Goal: Navigation & Orientation: Find specific page/section

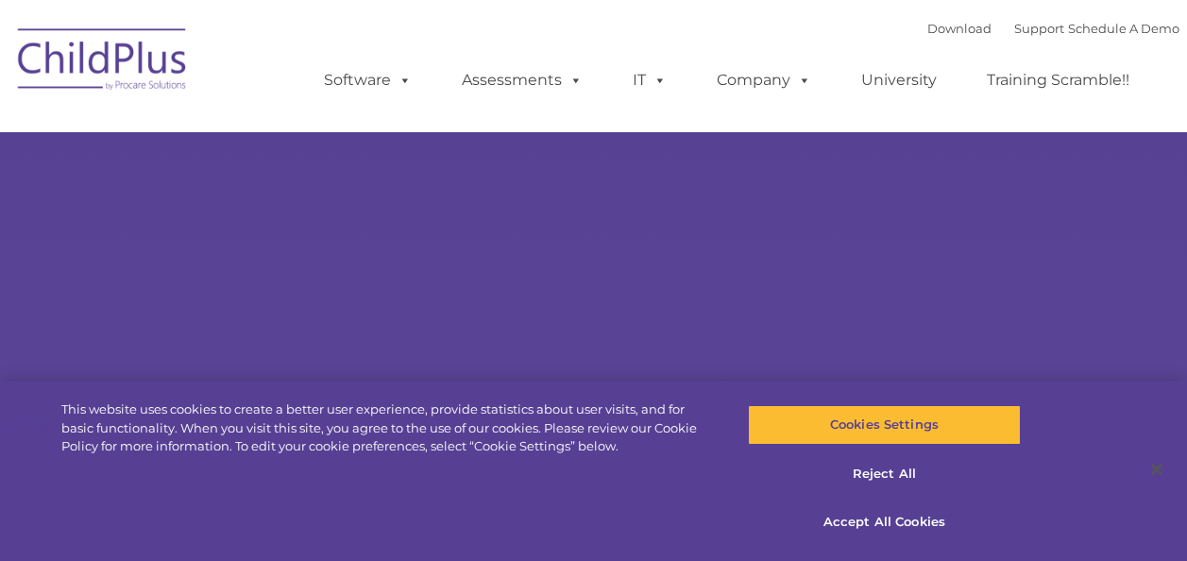
select select "MEDIUM"
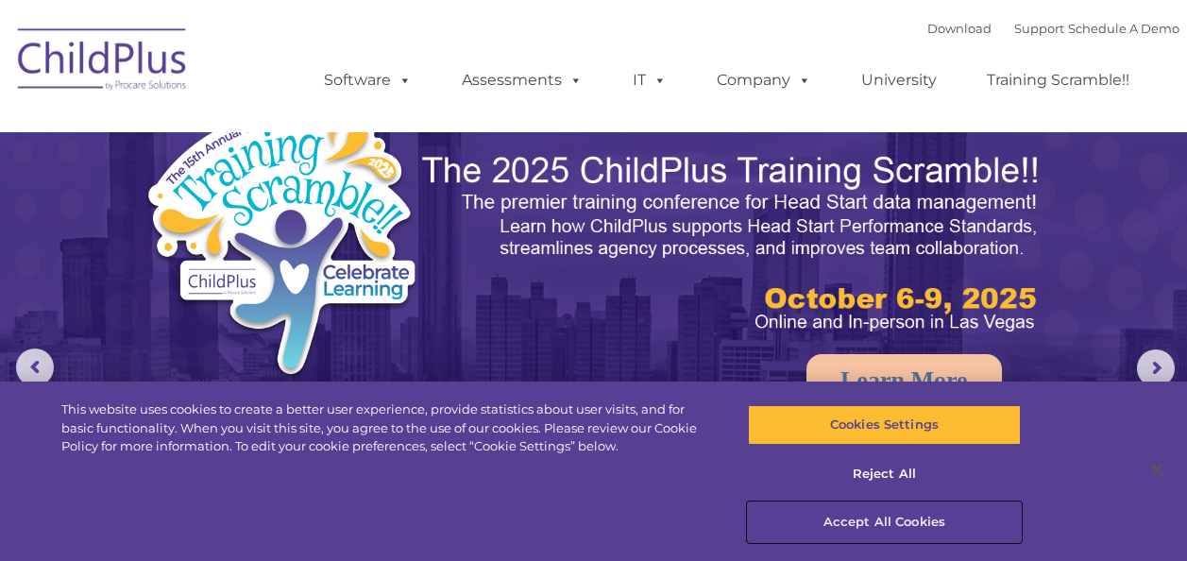
drag, startPoint x: 881, startPoint y: 517, endPoint x: 904, endPoint y: 328, distance: 191.2
click at [882, 515] on button "Accept All Cookies" at bounding box center [884, 522] width 273 height 40
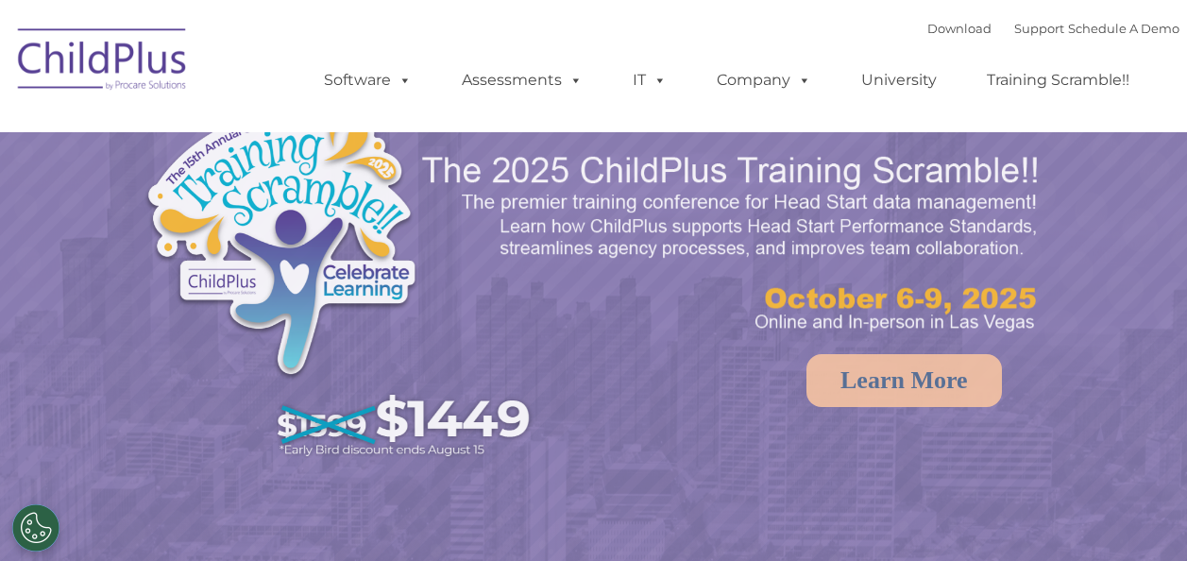
select select "MEDIUM"
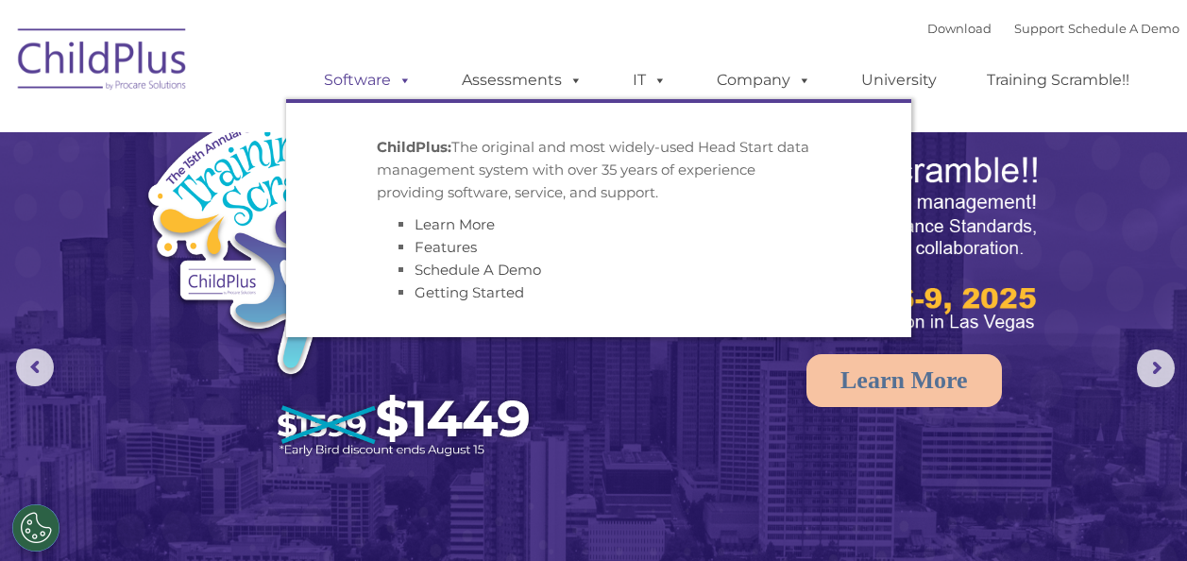
click at [399, 84] on span at bounding box center [401, 80] width 21 height 18
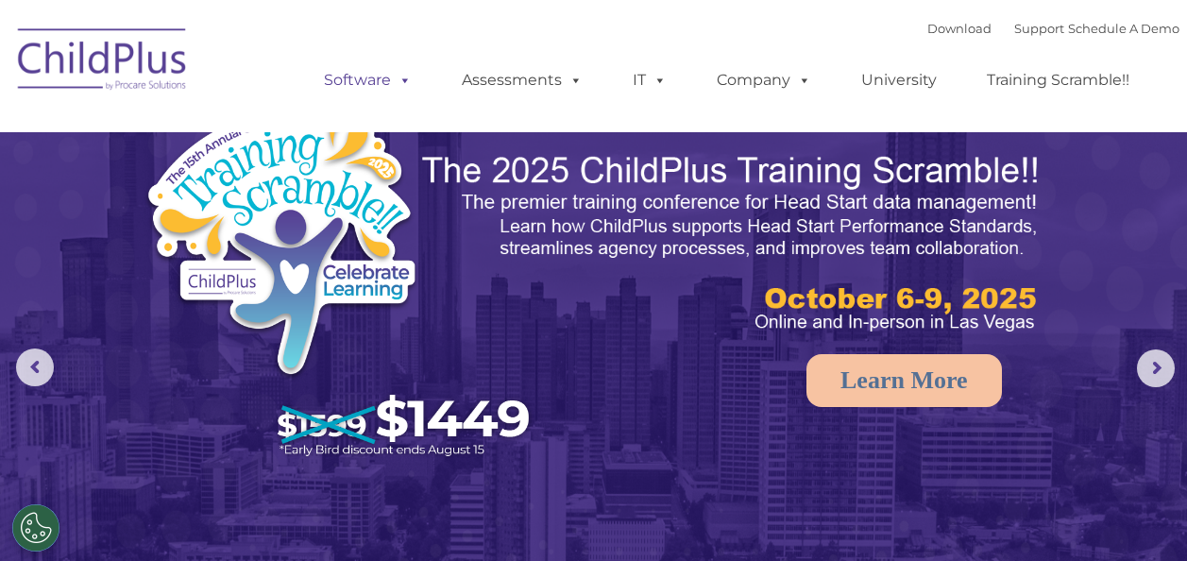
click at [399, 84] on span at bounding box center [401, 80] width 21 height 18
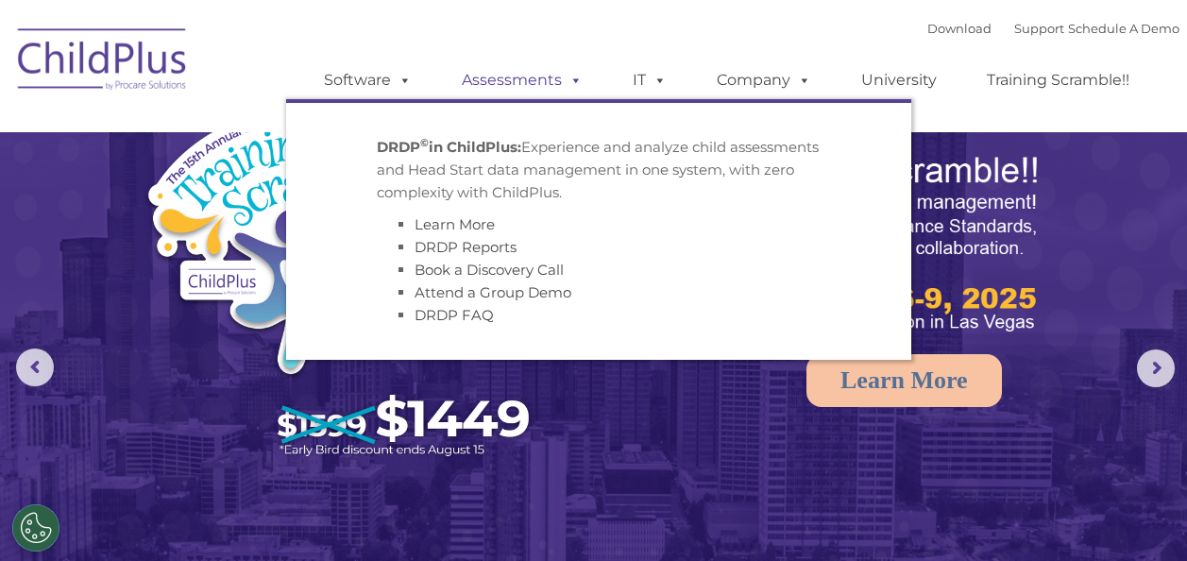
click at [525, 78] on link "Assessments" at bounding box center [522, 80] width 159 height 38
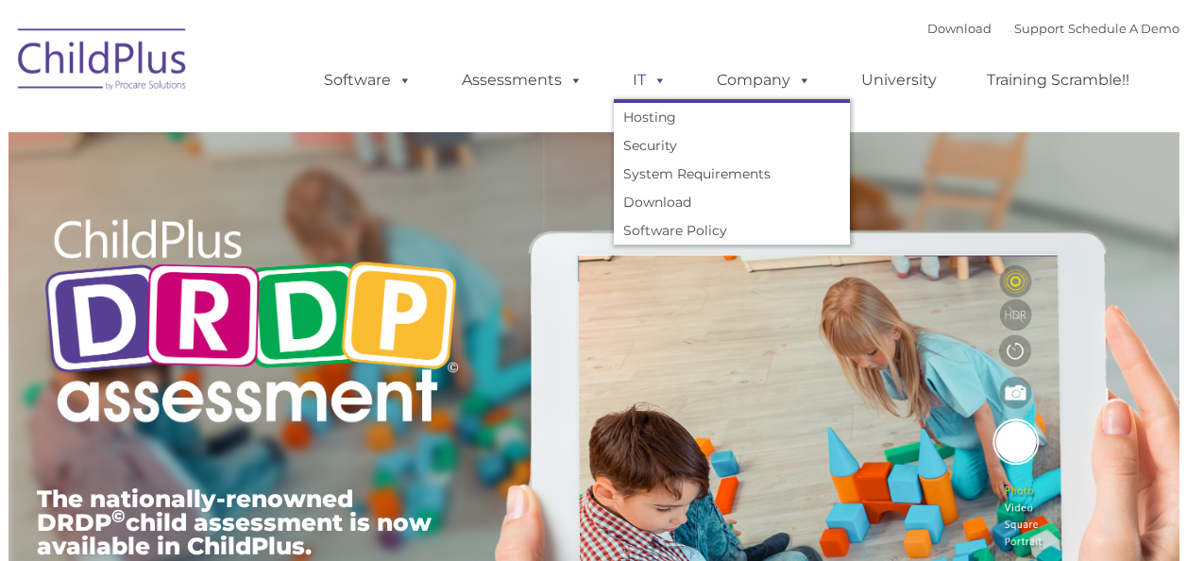
type input ""
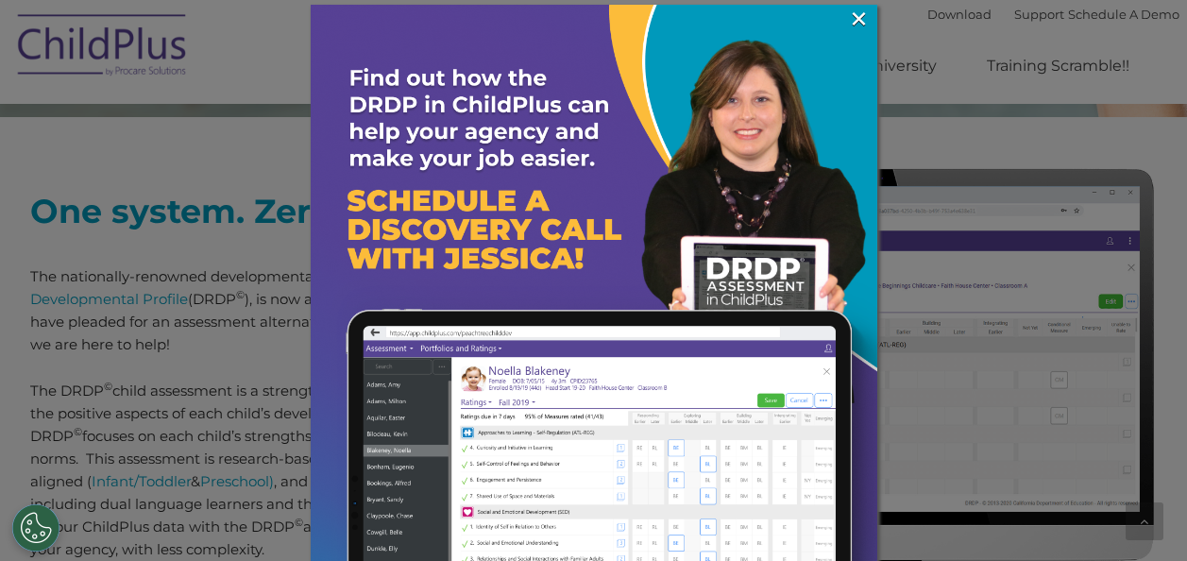
scroll to position [696, 0]
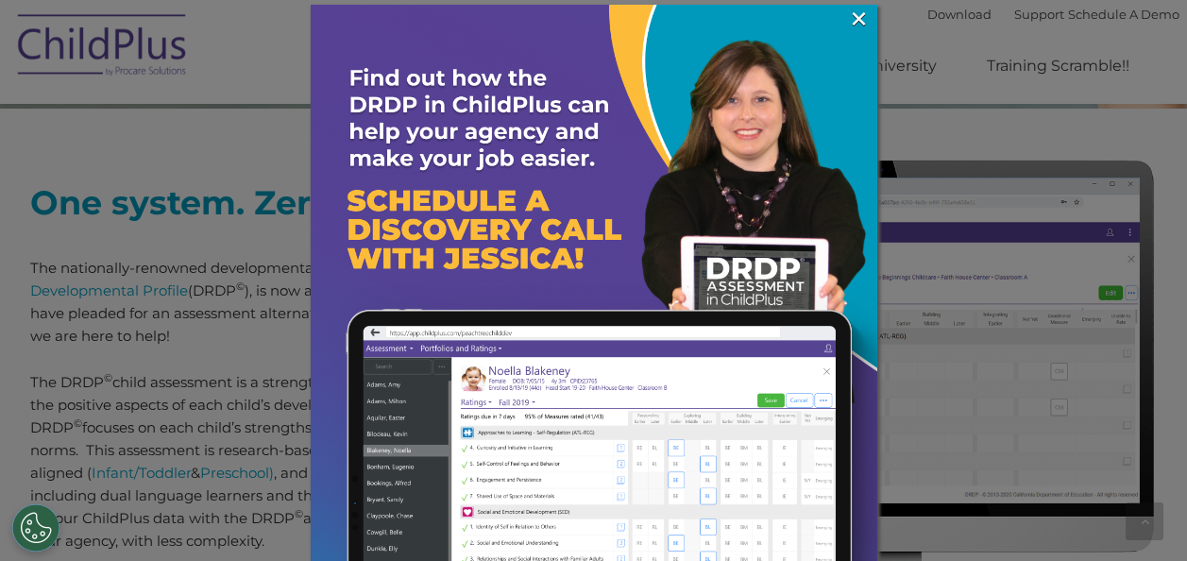
click at [848, 28] on link "×" at bounding box center [859, 18] width 22 height 19
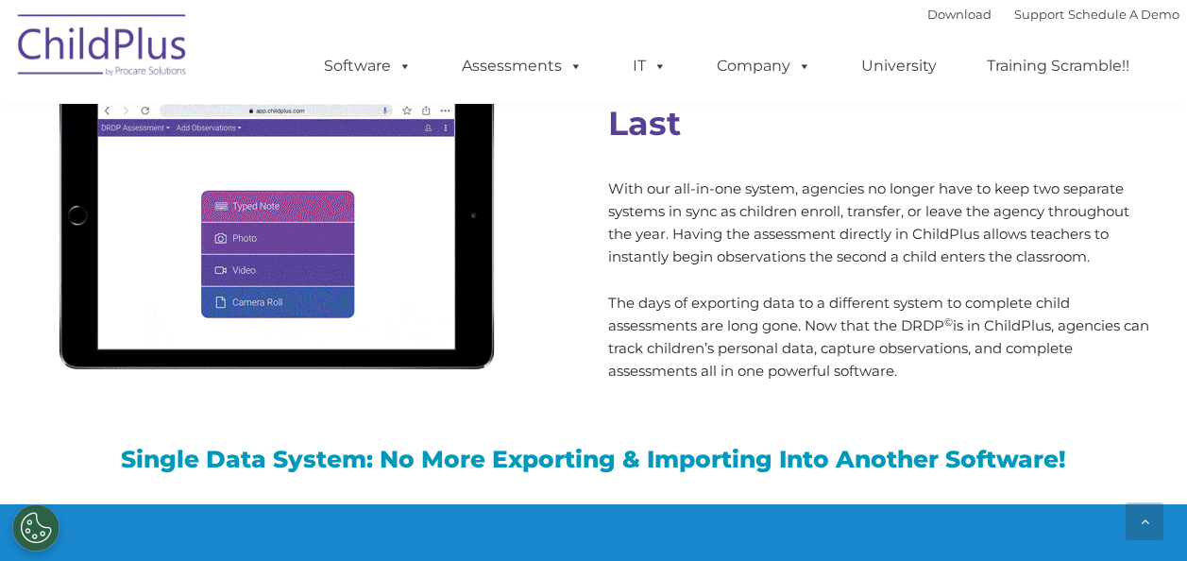
scroll to position [1711, 0]
